Goal: Task Accomplishment & Management: Complete application form

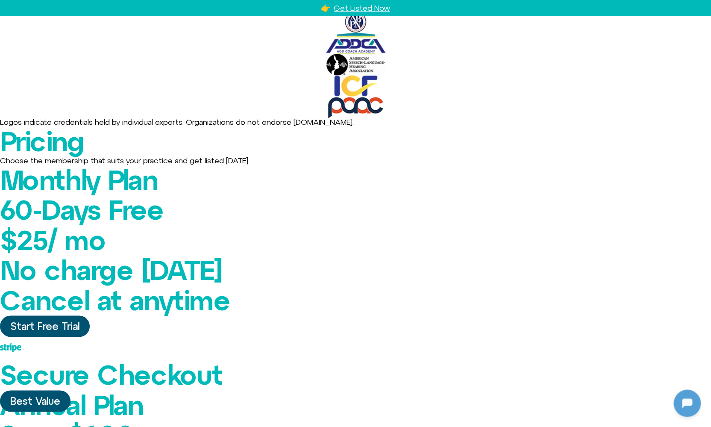
scroll to position [260, 0]
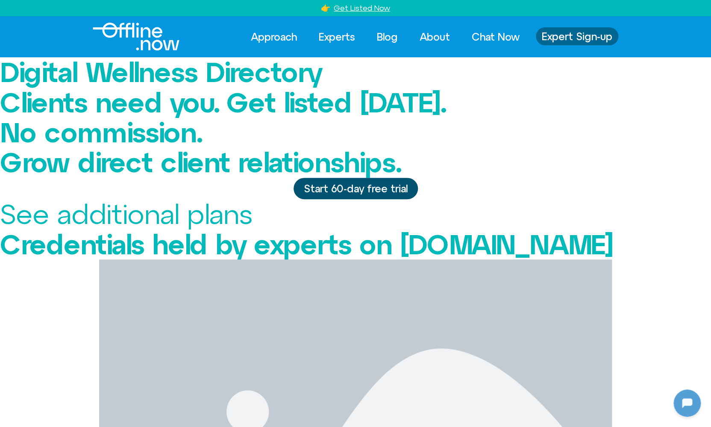
click at [576, 36] on span "Expert Sign-up" at bounding box center [577, 36] width 71 height 11
click at [160, 47] on img "Logo" at bounding box center [136, 37] width 87 height 28
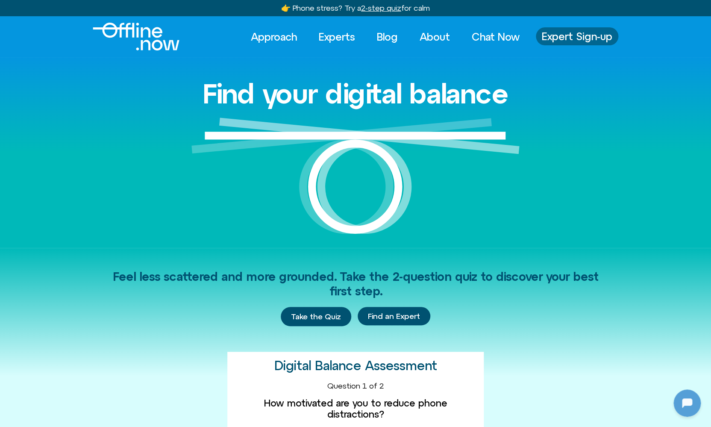
click at [577, 32] on span "Expert Sign-up" at bounding box center [577, 36] width 71 height 11
click at [591, 33] on span "Expert Sign-up" at bounding box center [577, 36] width 71 height 11
